Goal: Obtain resource: Download file/media

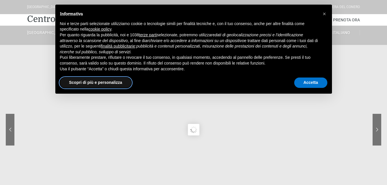
click at [108, 82] on button "Scopri di più e personalizza" at bounding box center [96, 83] width 72 height 10
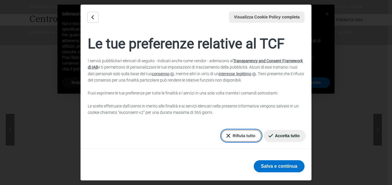
click at [237, 135] on button "Rifiuta tutto" at bounding box center [241, 136] width 40 height 12
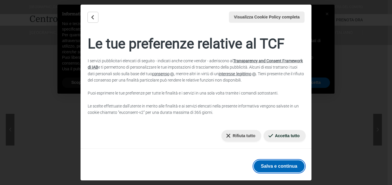
click at [283, 165] on button "Salva e continua" at bounding box center [279, 166] width 51 height 12
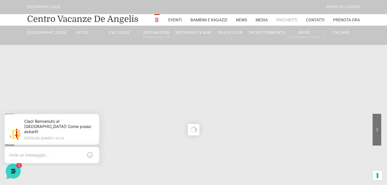
click at [284, 20] on link "Pacchetti" at bounding box center [287, 20] width 21 height 12
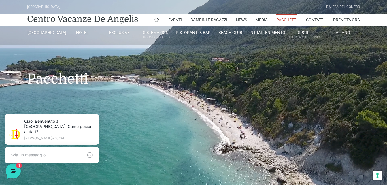
click at [284, 20] on link "Pacchetti" at bounding box center [287, 20] width 21 height 12
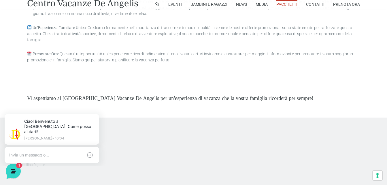
scroll to position [1615, 0]
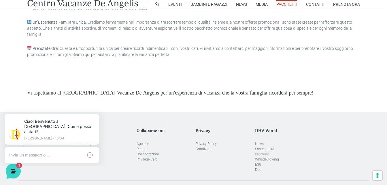
click at [264, 152] on link "Brochure" at bounding box center [262, 154] width 14 height 4
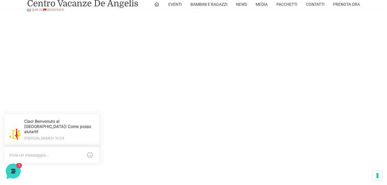
scroll to position [260, 0]
